Goal: Share content: Share content

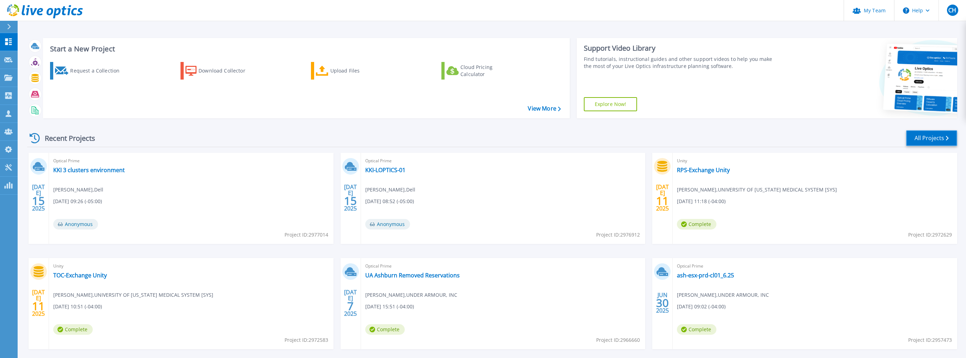
click at [940, 138] on link "All Projects" at bounding box center [931, 138] width 51 height 16
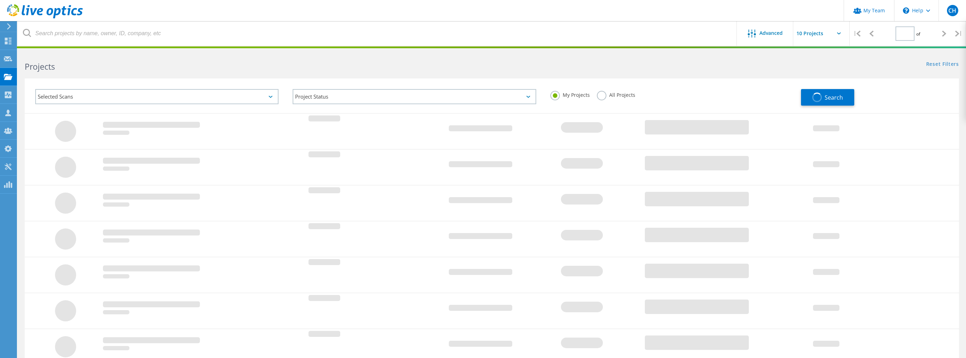
type input "1"
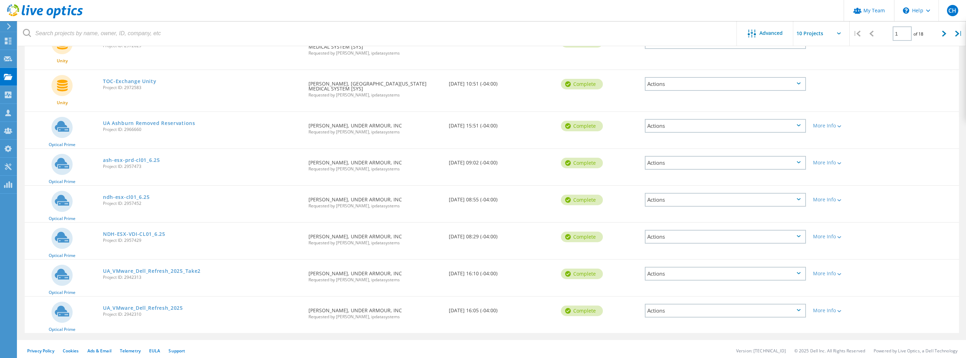
scroll to position [175, 0]
click at [156, 268] on link "UA_VMware_Dell_Refresh_2025_Take2" at bounding box center [152, 270] width 98 height 5
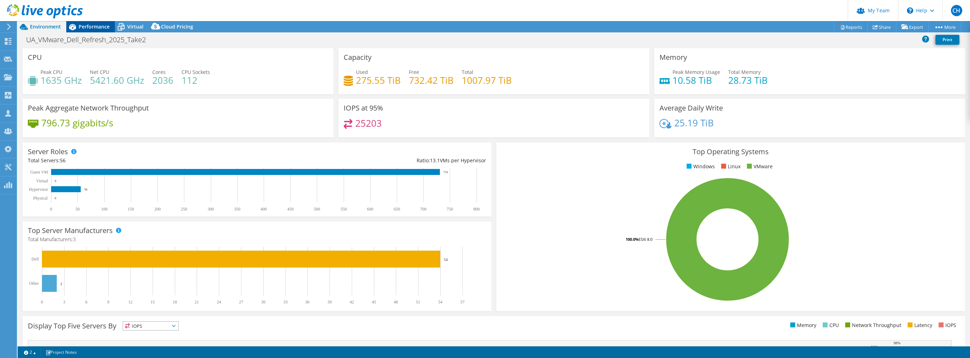
select select "USD"
click at [98, 27] on span "Performance" at bounding box center [94, 26] width 31 height 7
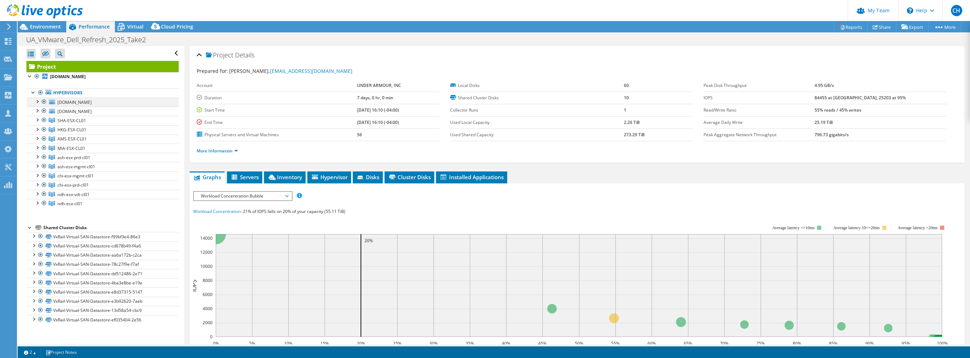
click at [43, 100] on div at bounding box center [44, 102] width 7 height 8
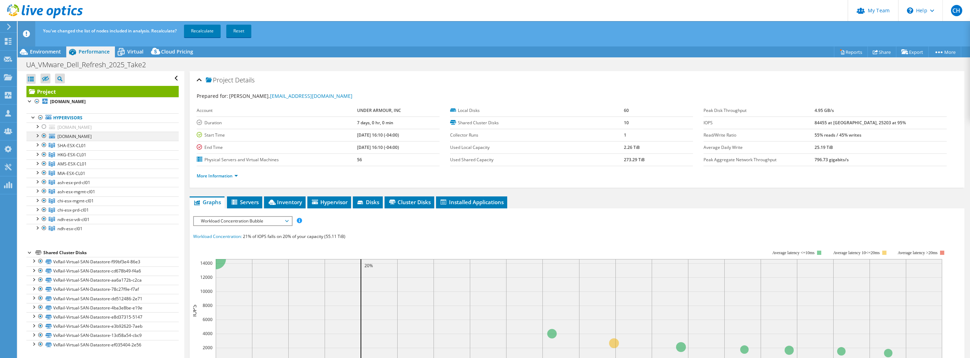
click at [45, 136] on div at bounding box center [44, 136] width 7 height 8
click at [45, 146] on div at bounding box center [44, 145] width 7 height 8
click at [43, 163] on div at bounding box center [44, 164] width 7 height 8
click at [42, 173] on div at bounding box center [44, 173] width 7 height 8
click at [44, 180] on div at bounding box center [44, 182] width 7 height 8
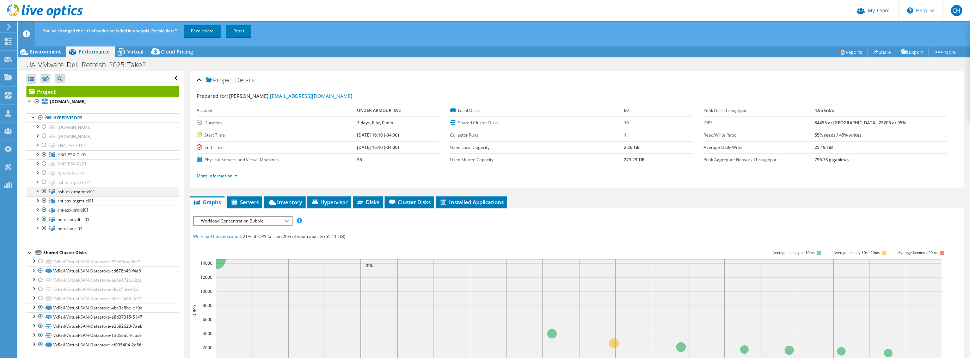
click at [47, 192] on div at bounding box center [44, 191] width 7 height 8
click at [45, 199] on div at bounding box center [44, 201] width 7 height 8
click at [46, 207] on div at bounding box center [44, 210] width 7 height 8
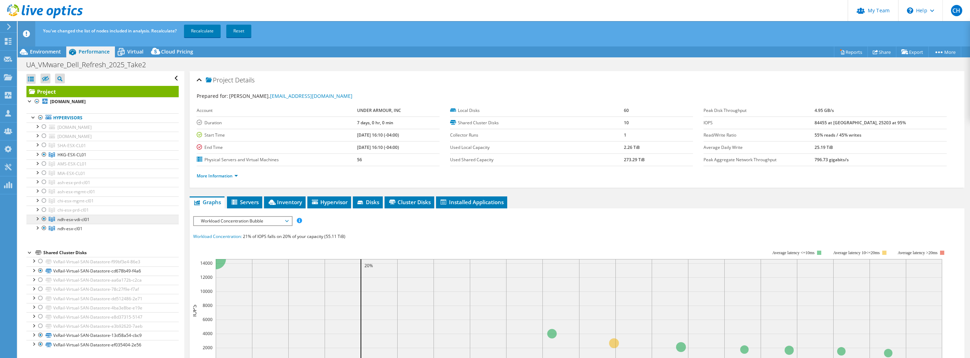
click at [48, 150] on link "ndh-esx-vdi-cl01" at bounding box center [102, 145] width 152 height 9
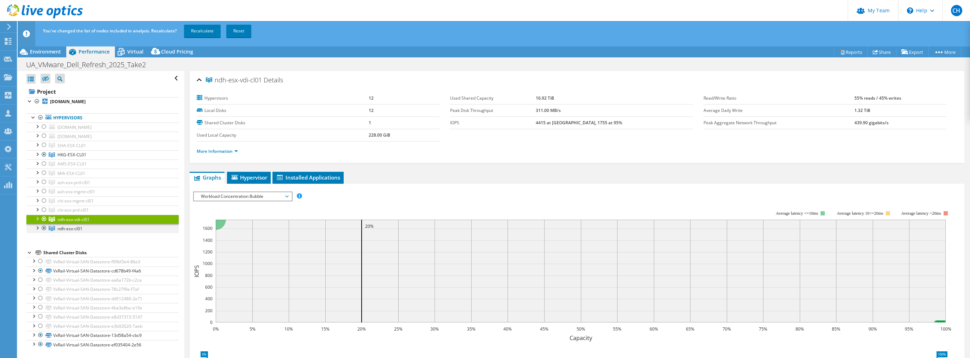
click at [43, 227] on div at bounding box center [44, 228] width 7 height 8
click at [43, 219] on div at bounding box center [44, 219] width 7 height 8
click at [197, 30] on link "Recalculate" at bounding box center [202, 31] width 37 height 13
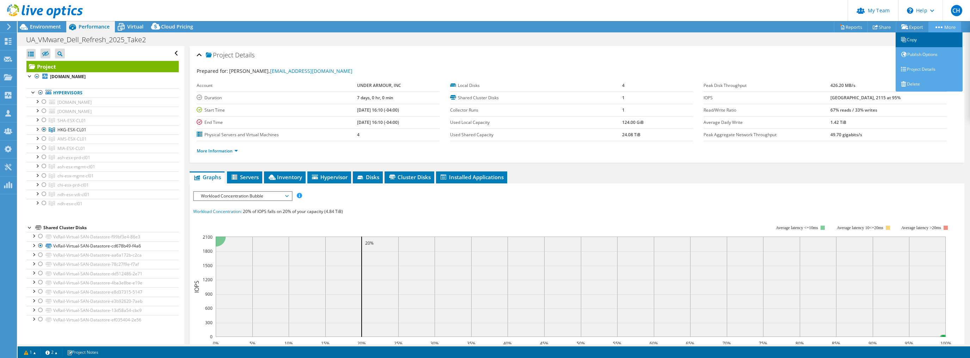
click at [910, 37] on link "Copy" at bounding box center [929, 39] width 67 height 15
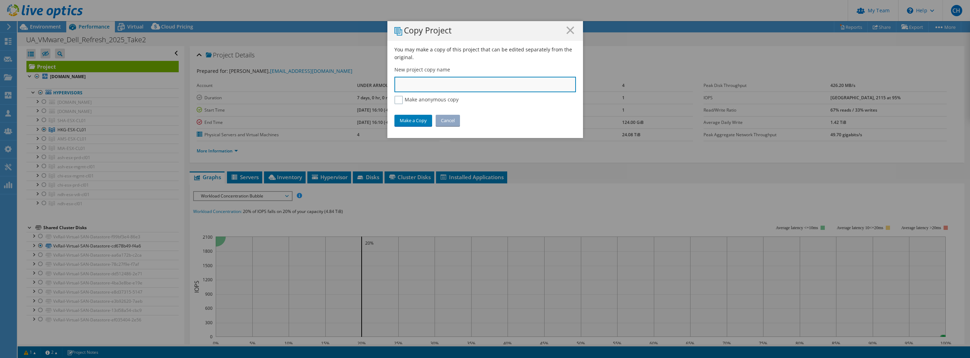
click at [423, 84] on input "text" at bounding box center [485, 85] width 182 height 16
type input "UA-HKG-ESX-CL01"
click at [415, 120] on link "Make a Copy" at bounding box center [413, 120] width 38 height 11
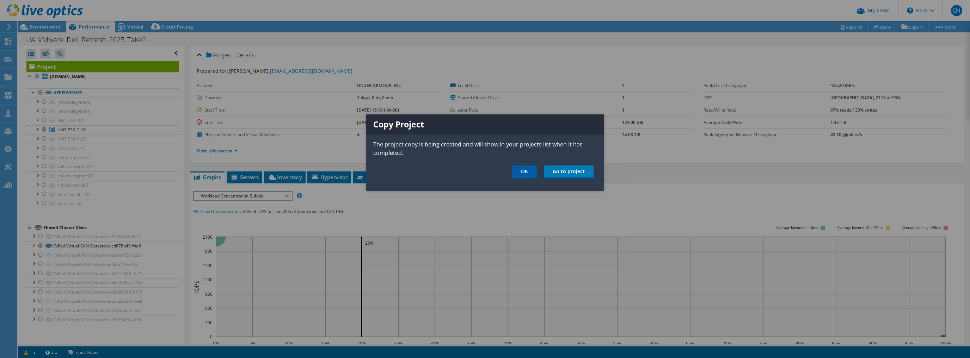
click at [525, 172] on link "OK" at bounding box center [524, 172] width 25 height 13
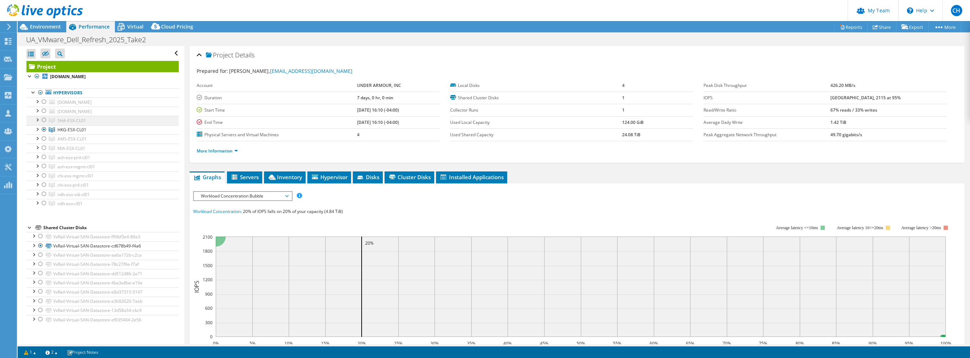
click at [44, 121] on div at bounding box center [44, 120] width 7 height 8
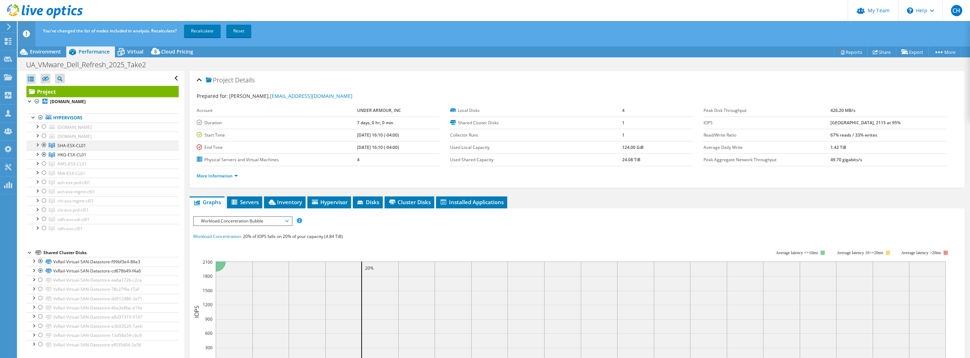
click at [45, 147] on div at bounding box center [44, 145] width 7 height 8
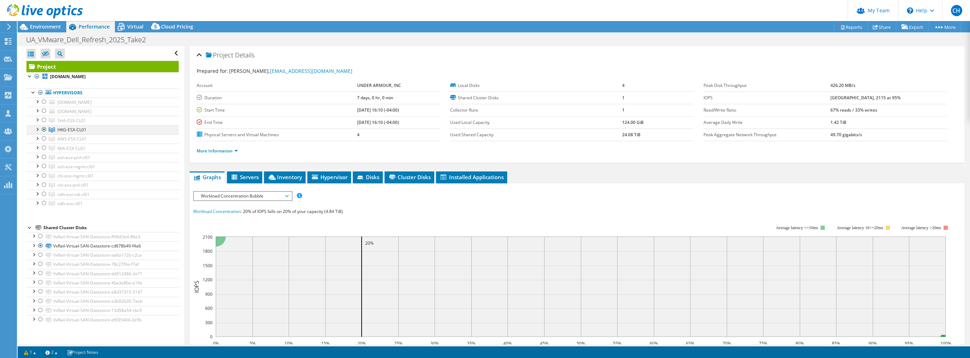
click at [43, 130] on div at bounding box center [44, 129] width 7 height 8
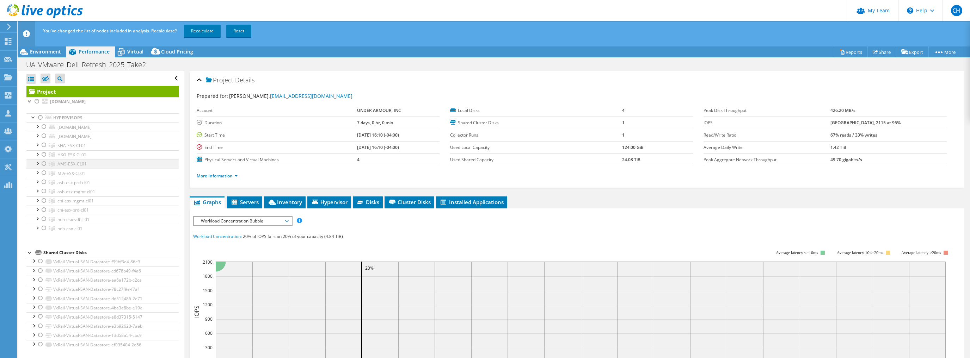
click at [43, 162] on div at bounding box center [44, 164] width 7 height 8
click at [201, 32] on link "Recalculate" at bounding box center [202, 31] width 37 height 13
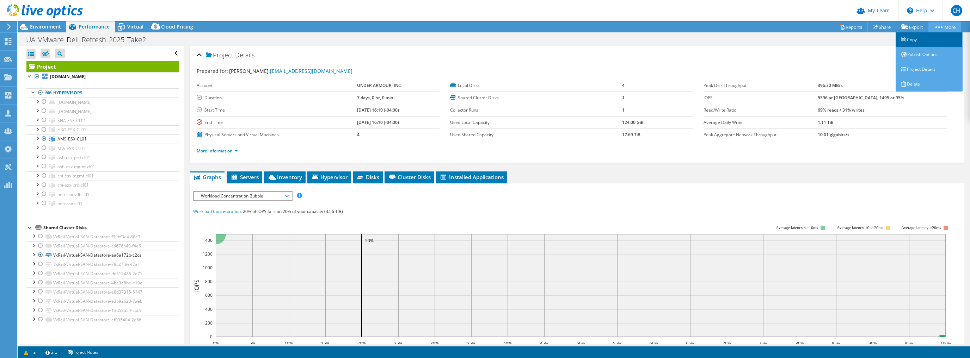
click at [928, 42] on link "Copy" at bounding box center [929, 39] width 67 height 15
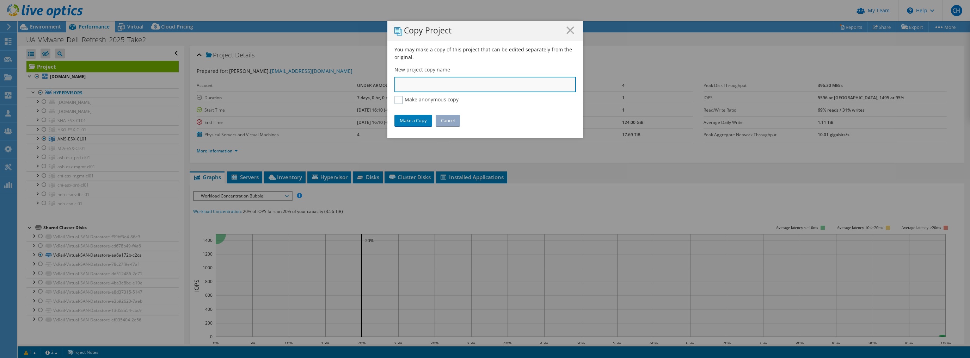
click at [427, 90] on input "text" at bounding box center [485, 85] width 182 height 16
type input "UA-AMS-ESX-CL01"
click at [420, 119] on link "Make a Copy" at bounding box center [413, 120] width 38 height 11
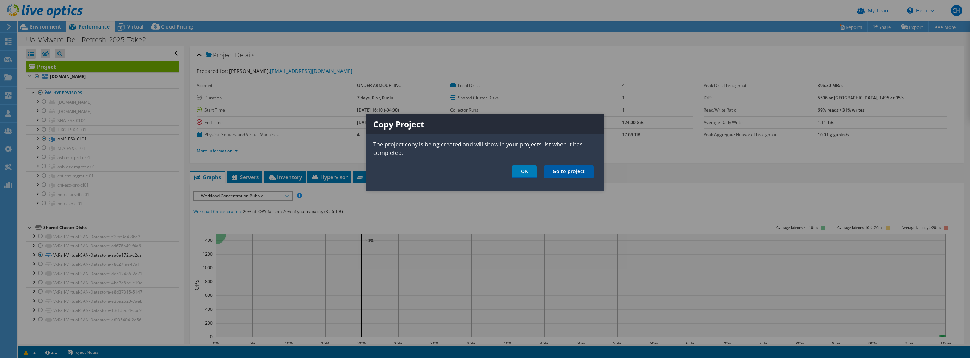
click at [572, 170] on link "Go to project" at bounding box center [569, 172] width 50 height 13
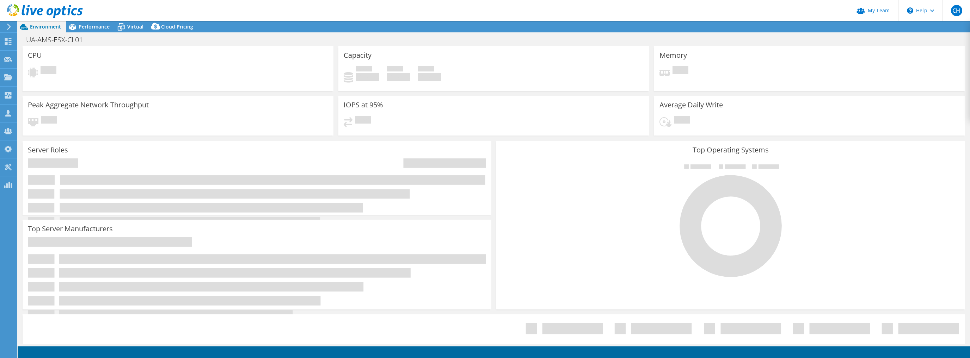
select select "USD"
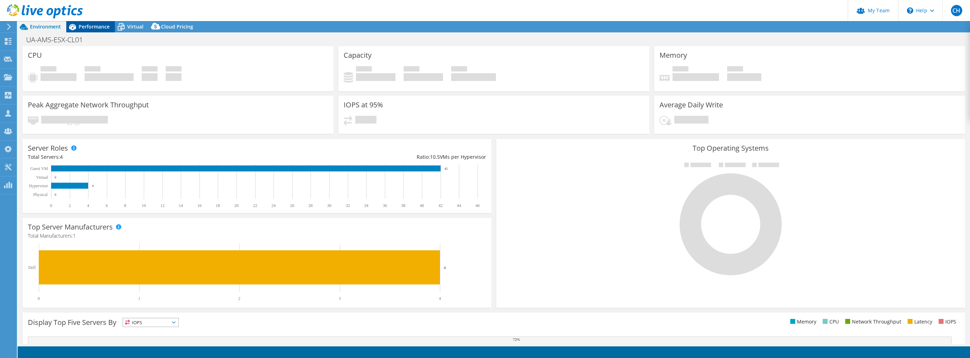
click at [91, 26] on span "Performance" at bounding box center [94, 26] width 31 height 7
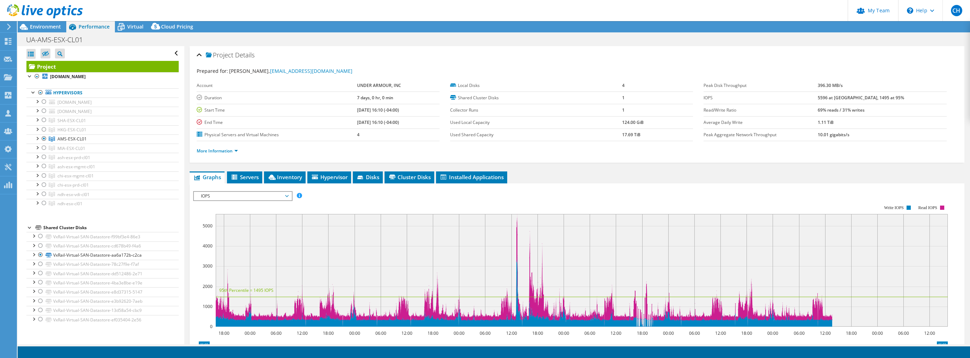
click at [11, 26] on icon at bounding box center [8, 27] width 5 height 6
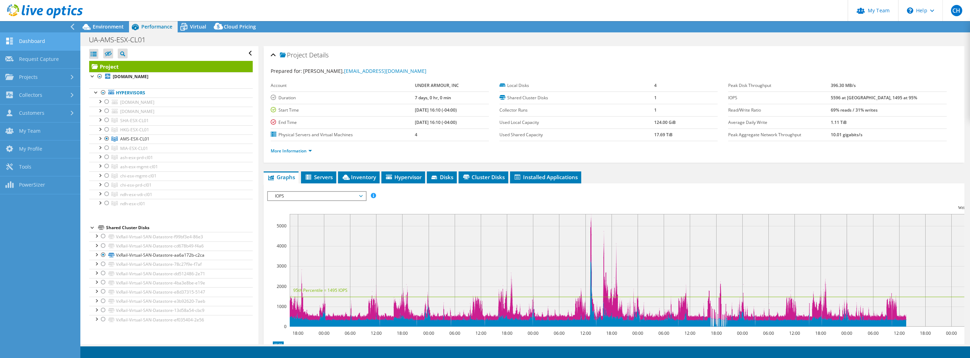
click at [31, 41] on link "Dashboard" at bounding box center [40, 42] width 80 height 18
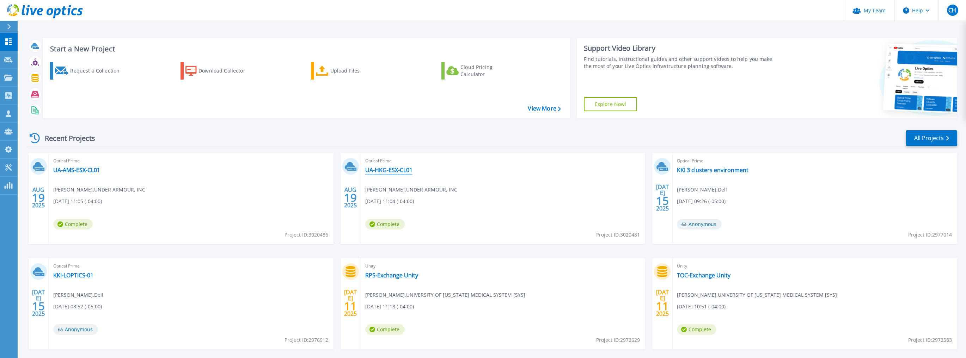
click at [380, 170] on link "UA-HKG-ESX-CL01" at bounding box center [388, 170] width 47 height 7
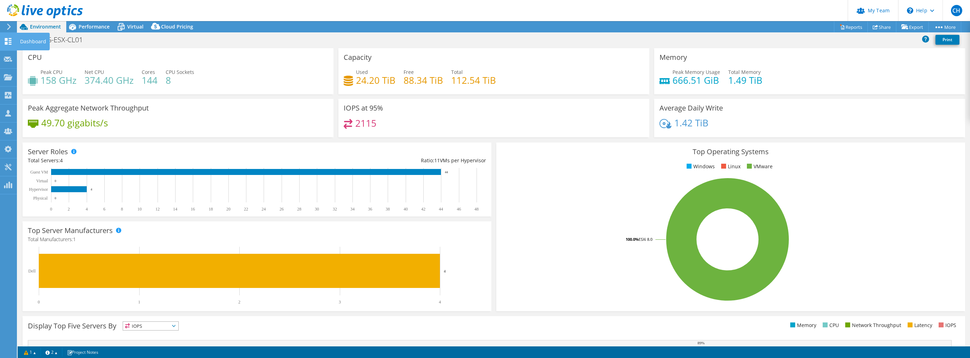
click at [22, 42] on div "Dashboard" at bounding box center [33, 42] width 33 height 18
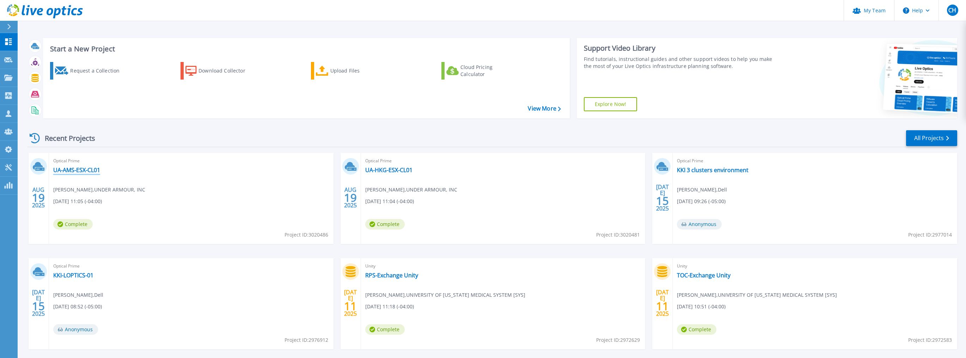
click at [79, 169] on link "UA-AMS-ESX-CL01" at bounding box center [76, 170] width 47 height 7
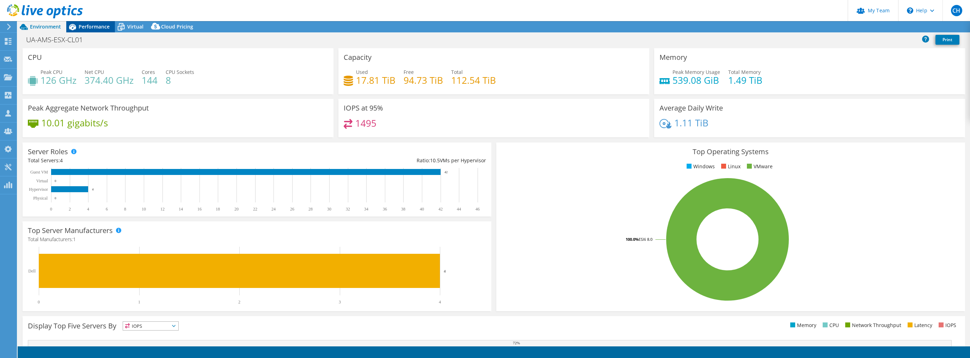
click at [91, 25] on span "Performance" at bounding box center [94, 26] width 31 height 7
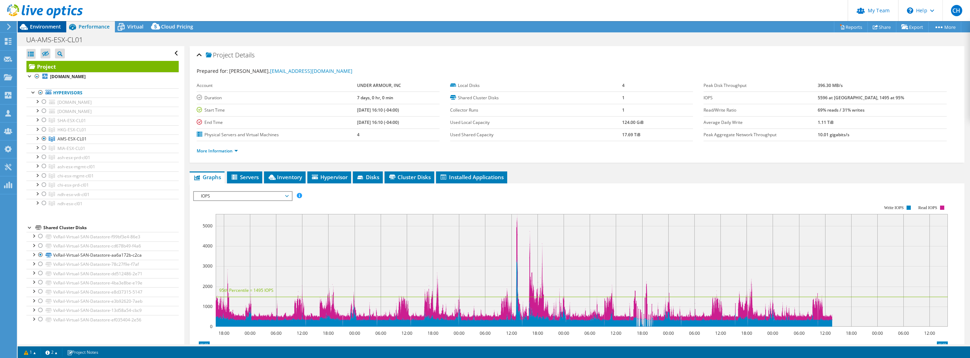
click at [48, 28] on span "Environment" at bounding box center [45, 26] width 31 height 7
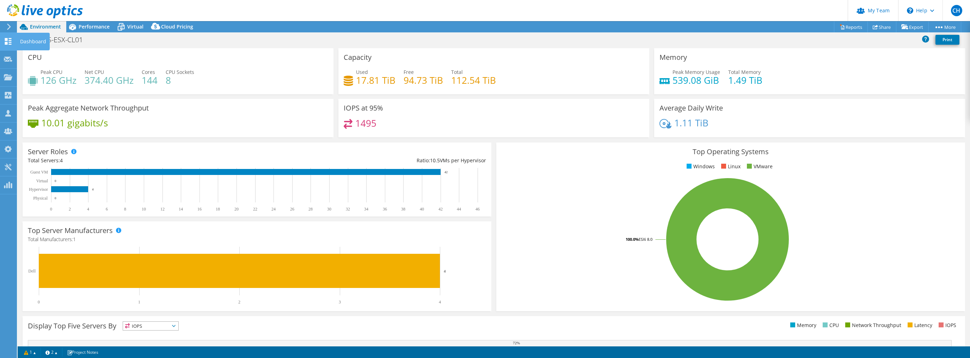
click at [38, 38] on div "Dashboard" at bounding box center [33, 42] width 33 height 18
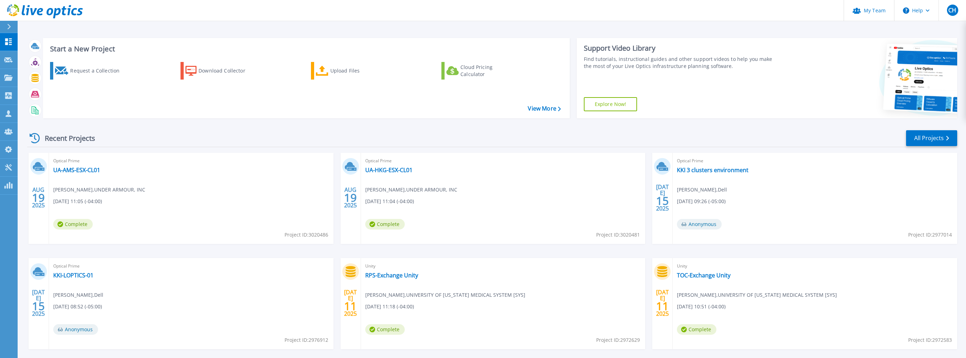
click at [328, 236] on span "Project ID: 3020481" at bounding box center [306, 235] width 44 height 8
copy span "3020481"
click at [87, 168] on link "UA-AMS-ESX-CL01" at bounding box center [76, 170] width 47 height 7
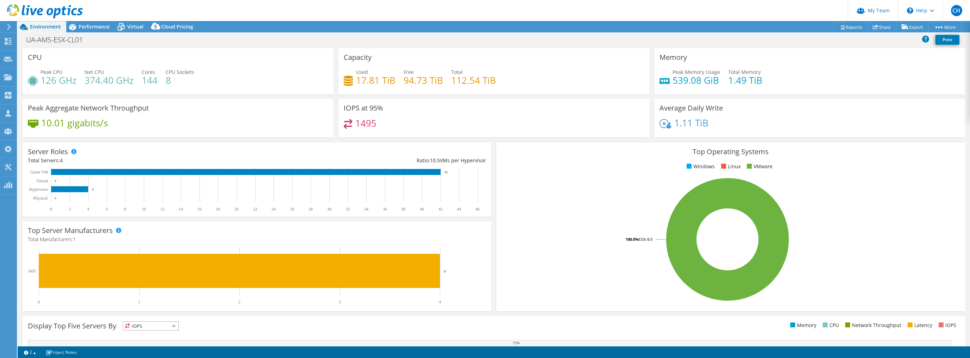
select select "USD"
click at [882, 28] on link "Share" at bounding box center [881, 26] width 29 height 11
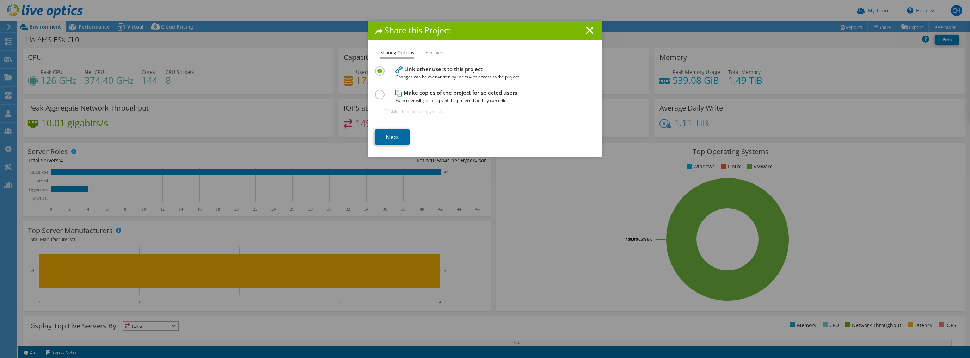
click at [391, 135] on link "Next" at bounding box center [392, 137] width 35 height 16
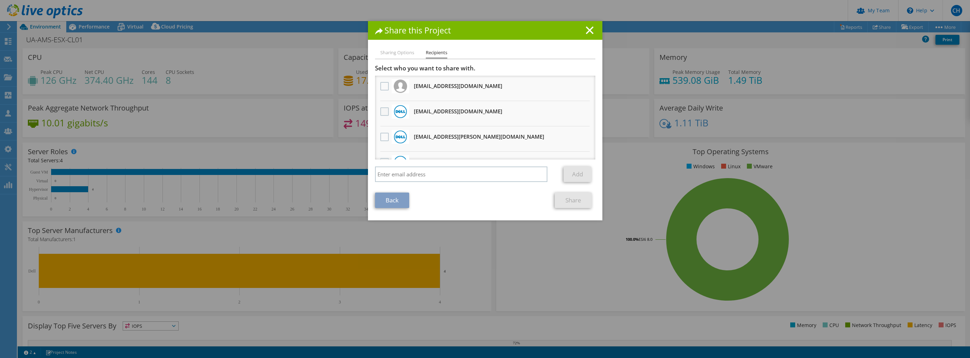
click at [380, 110] on label at bounding box center [385, 111] width 10 height 8
click at [0, 0] on input "checkbox" at bounding box center [0, 0] width 0 height 0
click at [571, 201] on link "Share" at bounding box center [573, 201] width 37 height 16
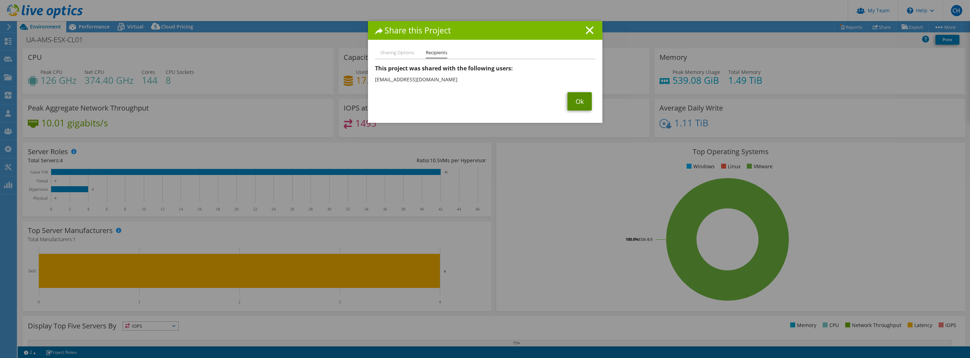
click at [578, 102] on link "Ok" at bounding box center [579, 101] width 24 height 18
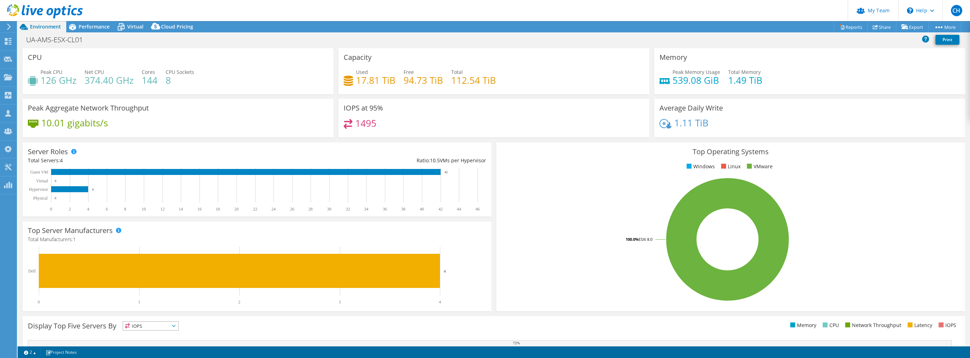
click at [10, 26] on use at bounding box center [9, 27] width 4 height 6
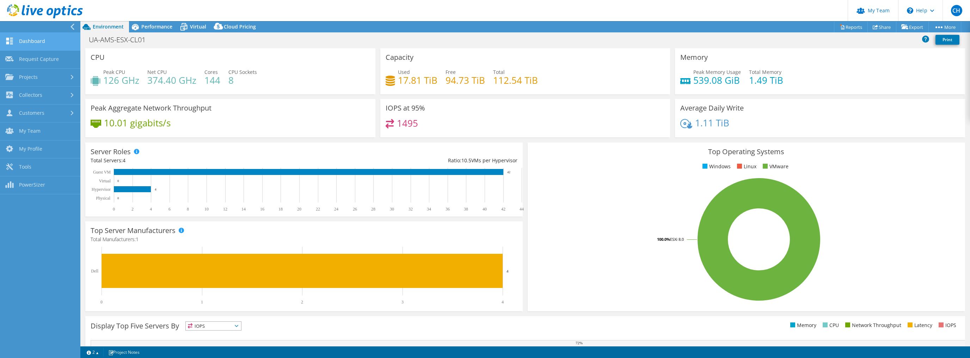
click at [28, 41] on link "Dashboard" at bounding box center [40, 42] width 80 height 18
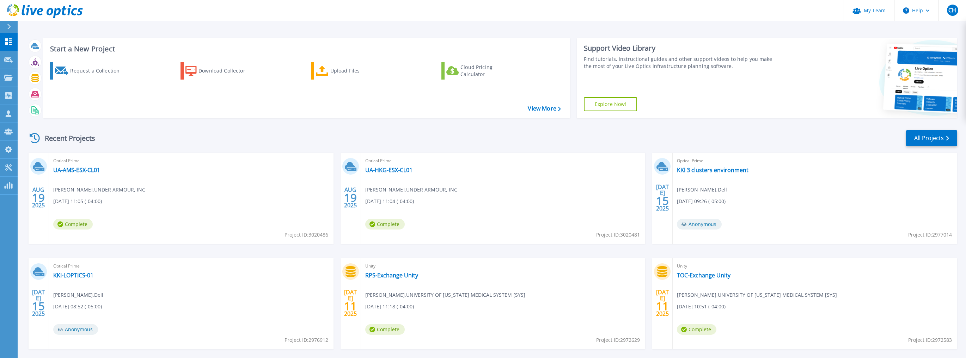
click at [319, 235] on span "Project ID: 3020486" at bounding box center [306, 235] width 44 height 8
copy span "3020486"
click at [81, 171] on link "UA-AMS-ESX-CL01" at bounding box center [76, 170] width 47 height 7
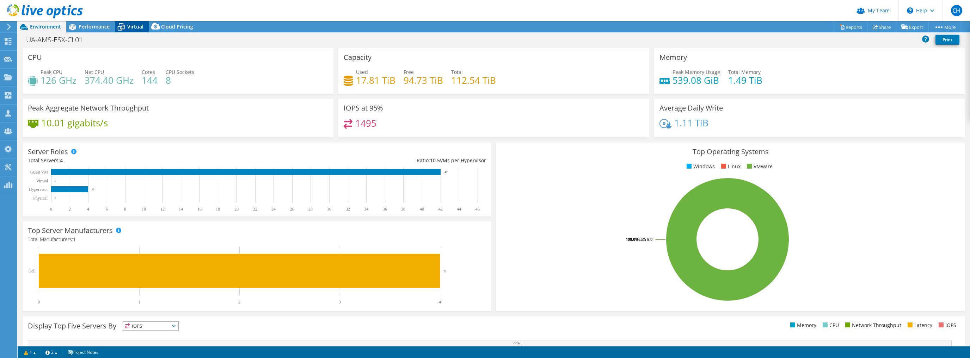
click at [126, 31] on icon at bounding box center [121, 27] width 12 height 12
